Goal: Transaction & Acquisition: Purchase product/service

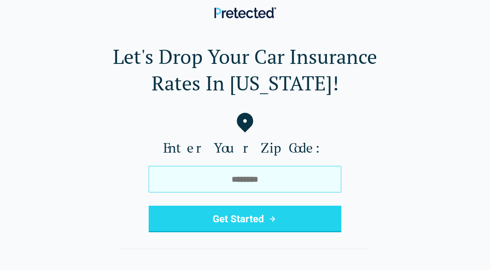
click at [250, 189] on input "tel" at bounding box center [245, 179] width 193 height 27
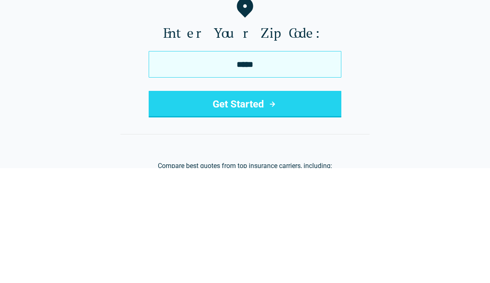
type input "*****"
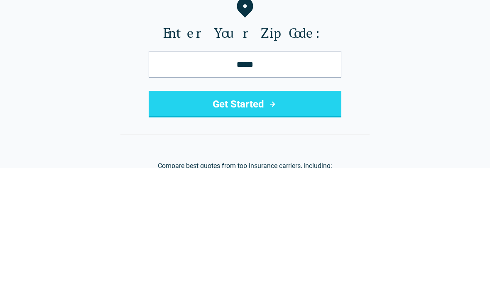
click at [330, 206] on button "Get Started" at bounding box center [245, 219] width 193 height 27
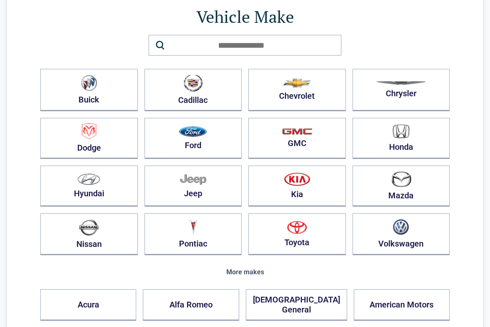
scroll to position [59, 0]
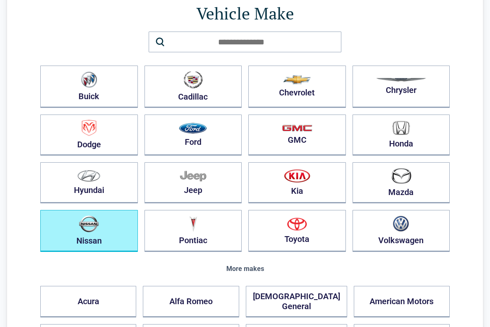
click at [98, 223] on img "button" at bounding box center [89, 223] width 20 height 17
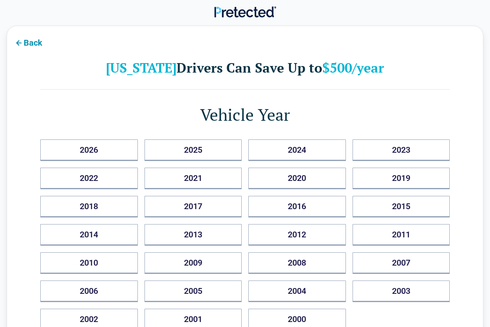
scroll to position [0, 0]
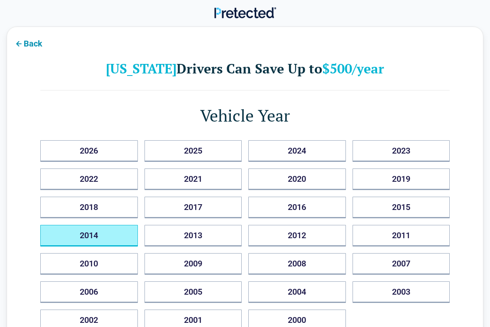
click at [71, 237] on button "2014" at bounding box center [89, 236] width 98 height 22
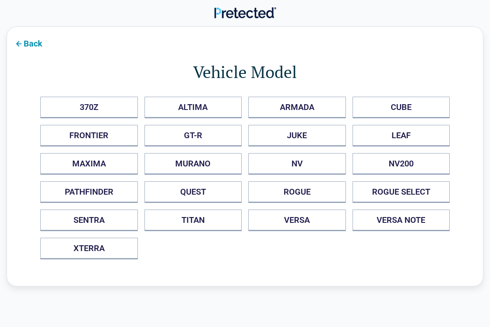
click at [64, 167] on button "MAXIMA" at bounding box center [89, 164] width 98 height 22
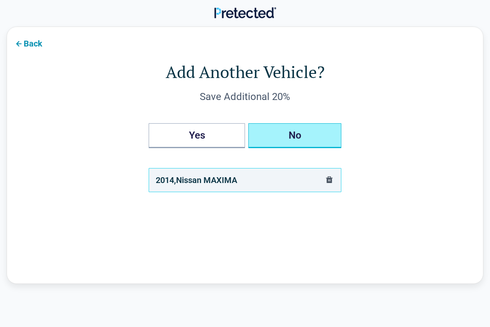
click at [331, 131] on button "No" at bounding box center [294, 135] width 93 height 25
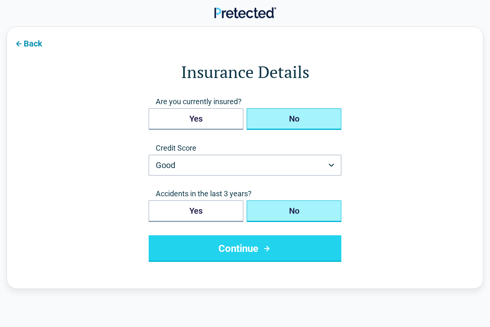
click at [340, 110] on button "No" at bounding box center [294, 119] width 95 height 22
click at [313, 160] on button "Good" at bounding box center [245, 165] width 193 height 21
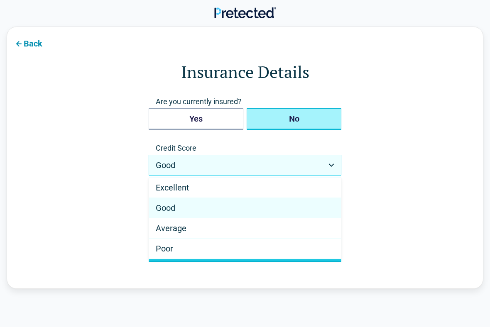
click at [289, 206] on div "Good" at bounding box center [245, 208] width 192 height 20
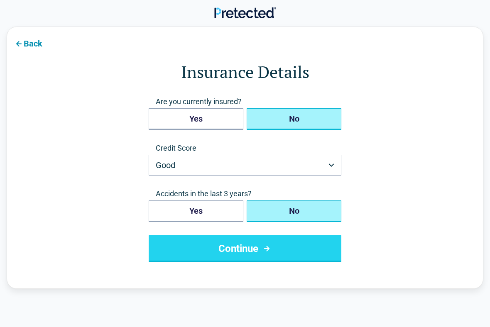
click at [306, 166] on button "Good" at bounding box center [245, 165] width 193 height 21
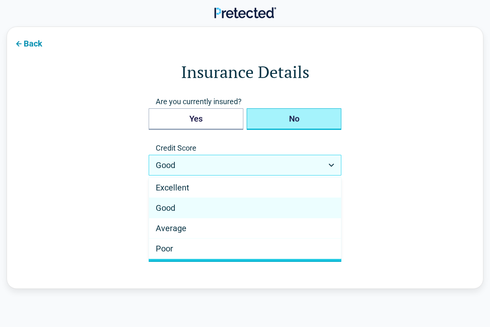
click at [282, 229] on div "Average" at bounding box center [245, 228] width 192 height 20
select select "*******"
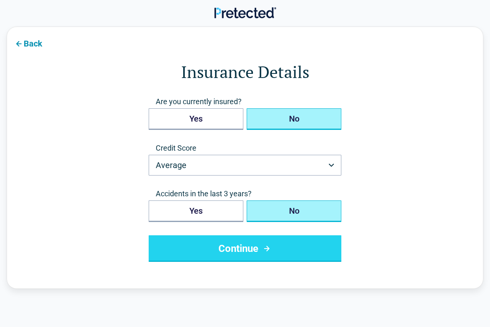
click at [272, 247] on icon "submit" at bounding box center [267, 249] width 10 height 10
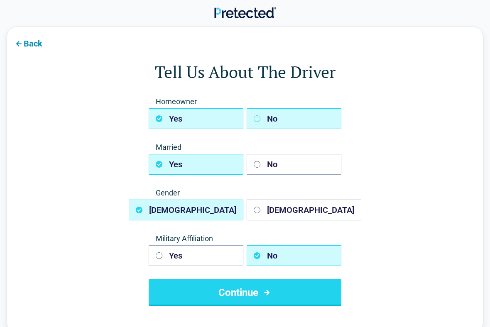
click at [336, 114] on button "No" at bounding box center [294, 118] width 95 height 21
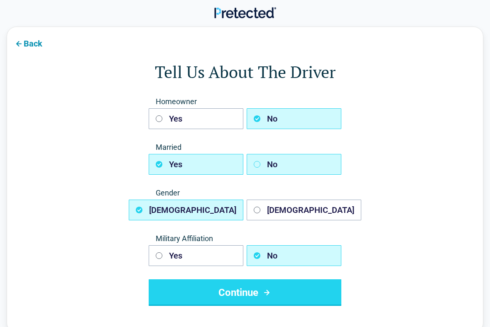
click at [313, 162] on button "No" at bounding box center [294, 164] width 95 height 21
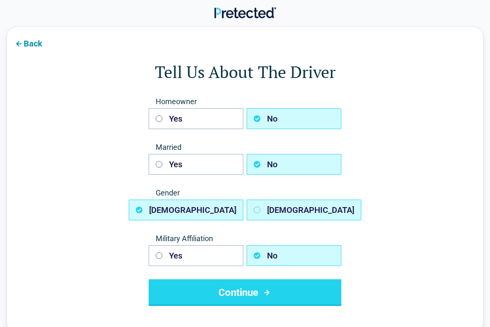
click at [296, 203] on button "[DEMOGRAPHIC_DATA]" at bounding box center [304, 210] width 115 height 21
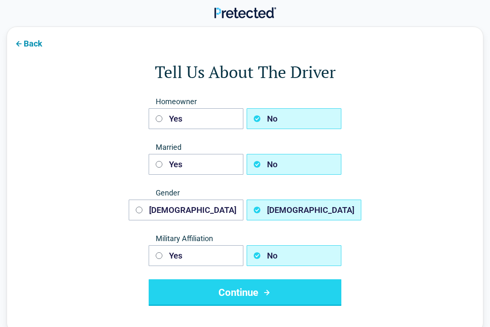
click at [269, 270] on button "Continue" at bounding box center [245, 292] width 193 height 27
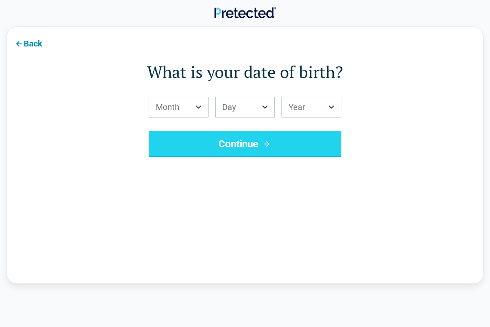
click at [162, 117] on button "Month" at bounding box center [179, 107] width 60 height 21
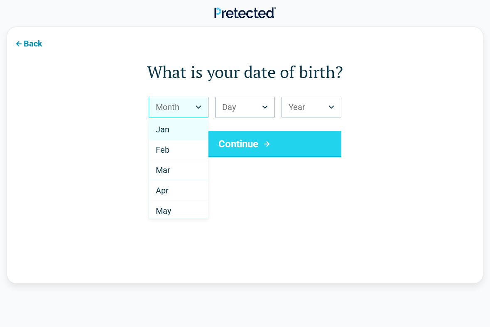
click at [167, 165] on div "Mar" at bounding box center [178, 170] width 59 height 20
select select "*"
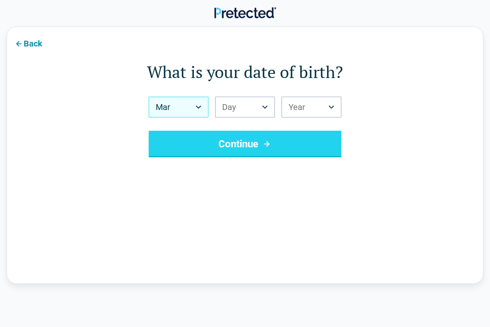
click at [258, 106] on button "Day" at bounding box center [245, 107] width 60 height 21
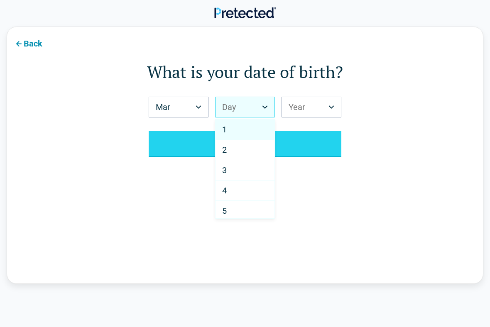
click at [260, 149] on div "2" at bounding box center [244, 150] width 59 height 20
select select "*"
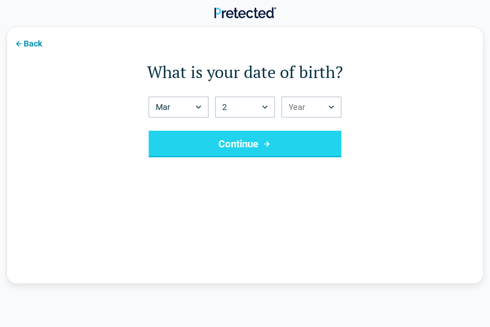
click at [323, 104] on button "Year" at bounding box center [312, 107] width 60 height 21
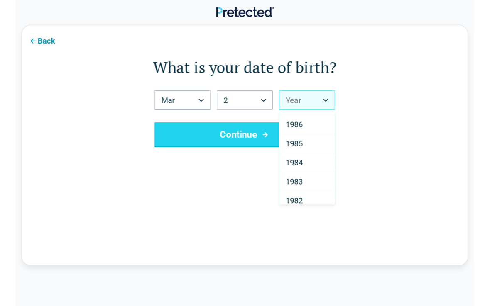
scroll to position [423, 0]
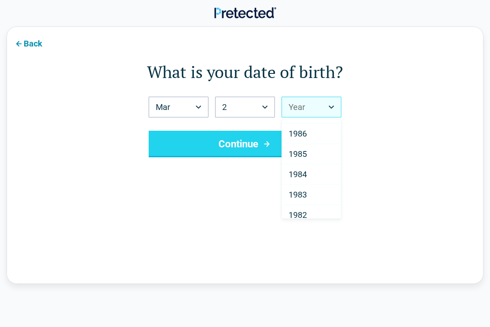
click at [329, 138] on div "1986" at bounding box center [311, 134] width 59 height 20
select select "****"
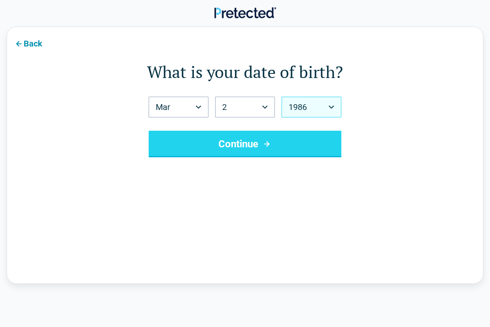
click at [322, 145] on button "Continue" at bounding box center [245, 144] width 193 height 27
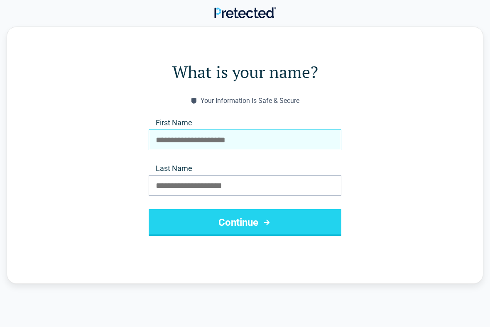
click at [328, 147] on input "First Name" at bounding box center [245, 140] width 193 height 21
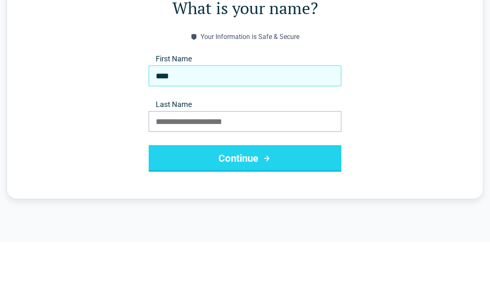
type input "****"
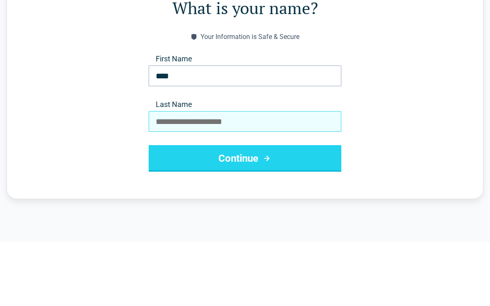
click at [263, 175] on input "Last Name" at bounding box center [245, 185] width 193 height 21
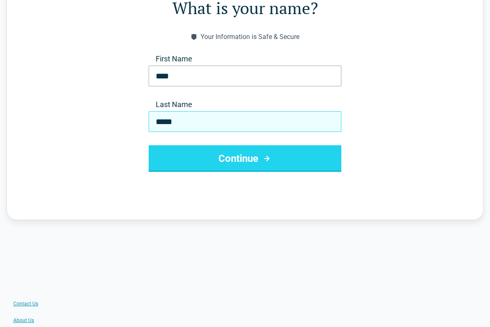
type input "*****"
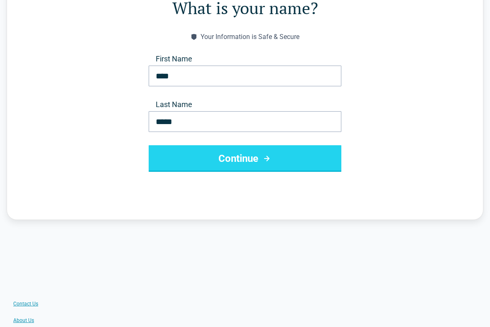
click at [323, 167] on button "Continue" at bounding box center [245, 158] width 193 height 27
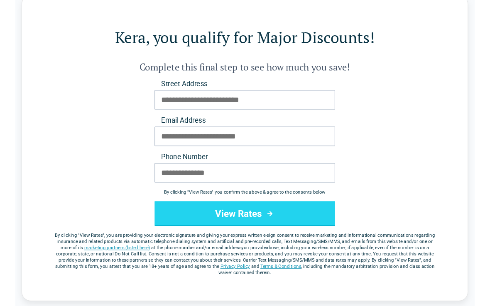
scroll to position [0, 0]
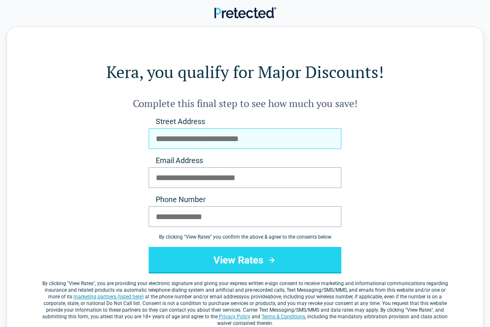
click at [328, 141] on input "Street Address" at bounding box center [245, 138] width 193 height 21
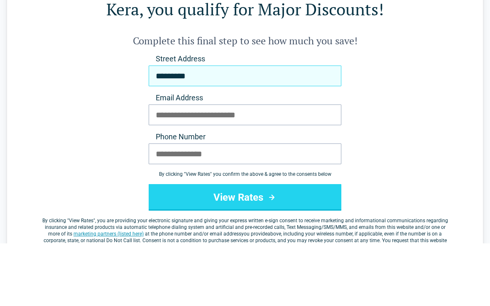
scroll to position [86, 0]
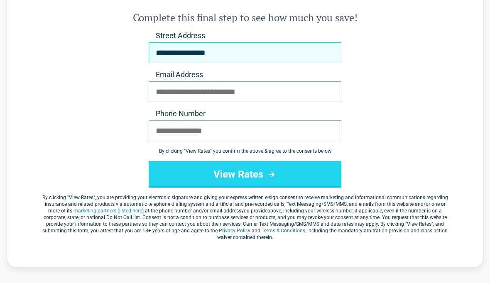
type input "**********"
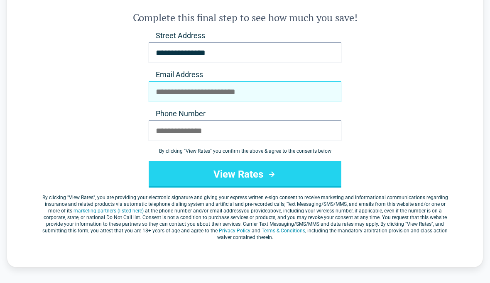
click at [335, 97] on input "Email Address" at bounding box center [245, 91] width 193 height 21
type input "*"
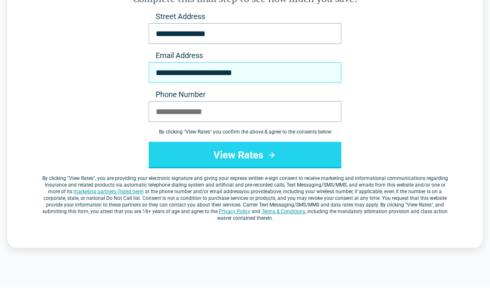
type input "**********"
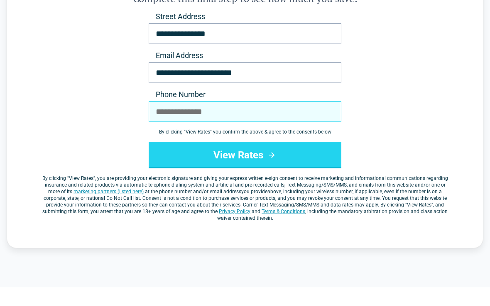
click at [164, 120] on input "Phone Number" at bounding box center [245, 130] width 193 height 21
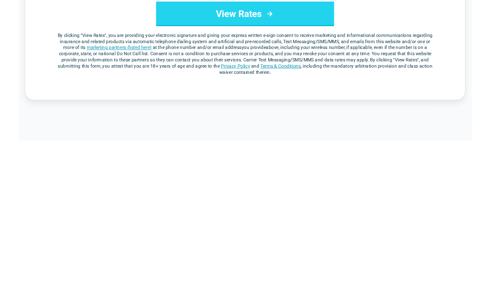
scroll to position [94, 0]
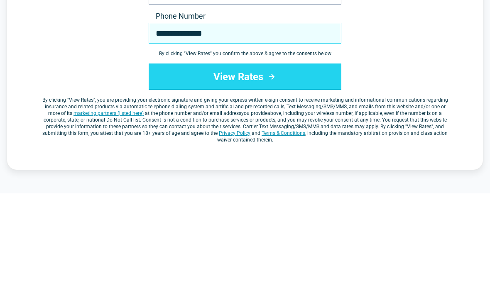
type input "**********"
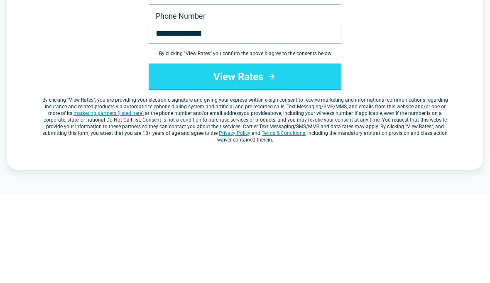
click at [171, 153] on button "View Rates" at bounding box center [245, 166] width 193 height 27
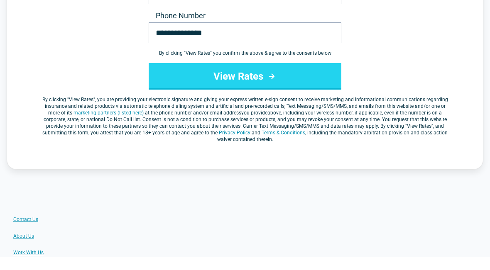
scroll to position [184, 0]
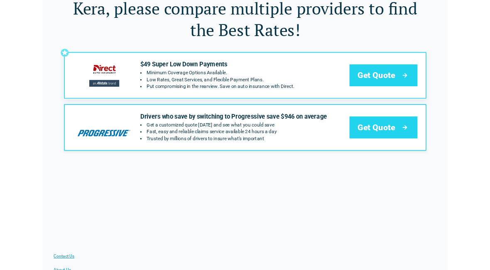
scroll to position [42, 0]
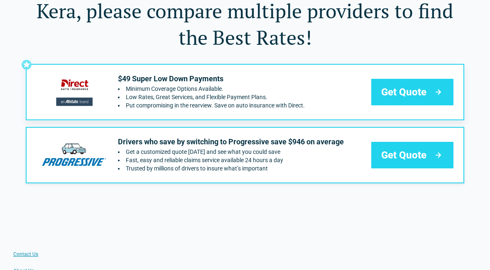
click at [397, 91] on span "Get Quote" at bounding box center [403, 92] width 45 height 13
